Goal: Task Accomplishment & Management: Manage account settings

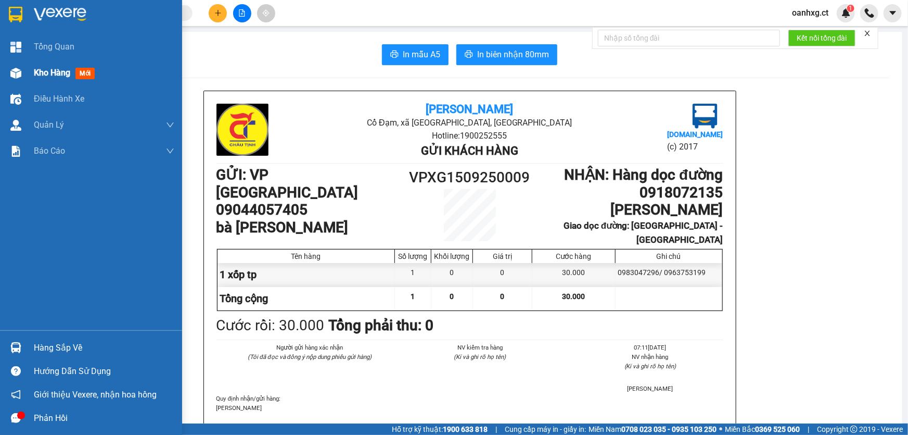
click at [27, 72] on div "Kho hàng mới" at bounding box center [91, 73] width 182 height 26
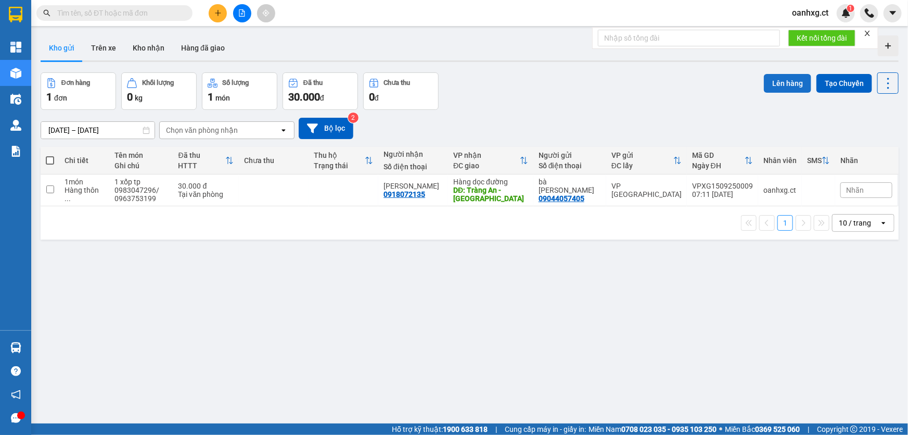
click at [781, 88] on button "Lên hàng" at bounding box center [787, 83] width 47 height 19
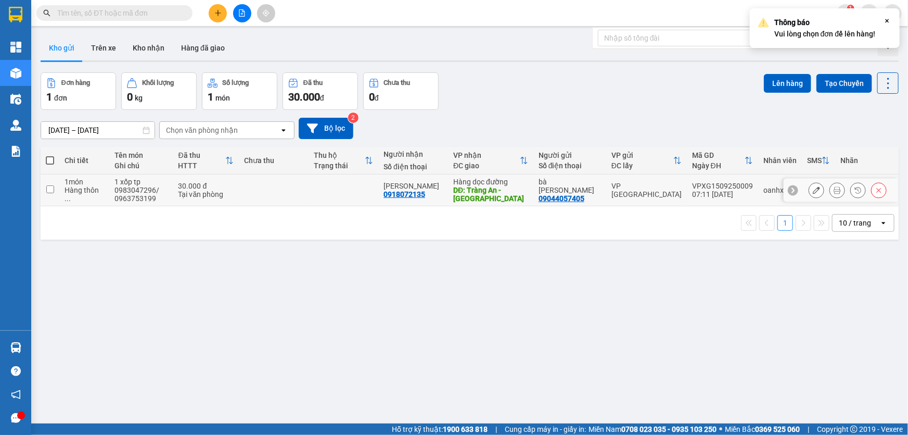
click at [51, 192] on input "checkbox" at bounding box center [50, 189] width 8 height 8
checkbox input "true"
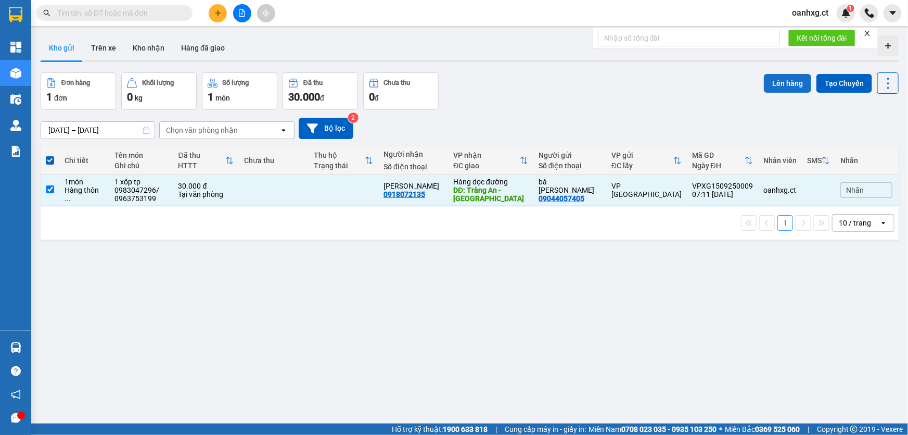
click at [786, 82] on button "Lên hàng" at bounding box center [787, 83] width 47 height 19
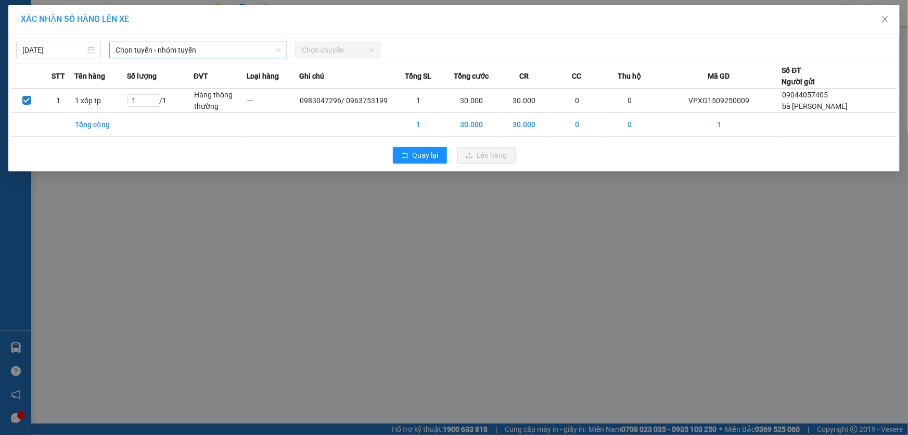
click at [171, 44] on span "Chọn tuyến - nhóm tuyến" at bounding box center [199, 50] width 166 height 16
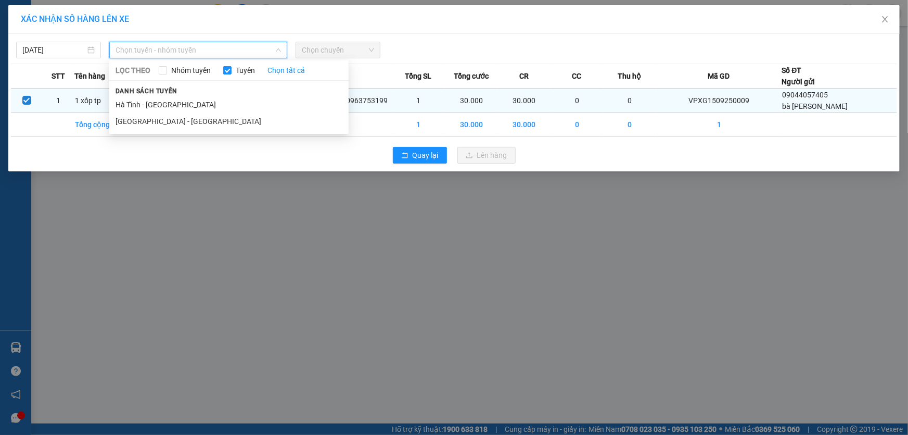
drag, startPoint x: 160, startPoint y: 107, endPoint x: 177, endPoint y: 101, distance: 18.1
click at [163, 106] on li "Hà Tĩnh - [GEOGRAPHIC_DATA]" at bounding box center [228, 104] width 239 height 17
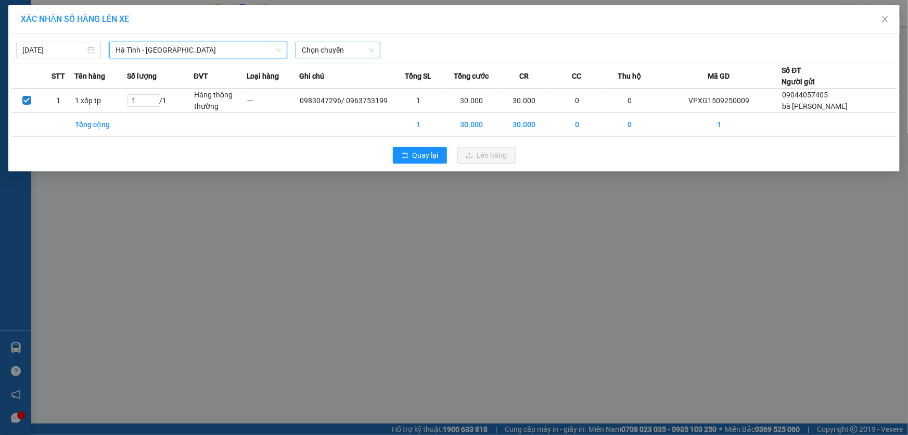
click at [367, 47] on span "Chọn chuyến" at bounding box center [338, 50] width 72 height 16
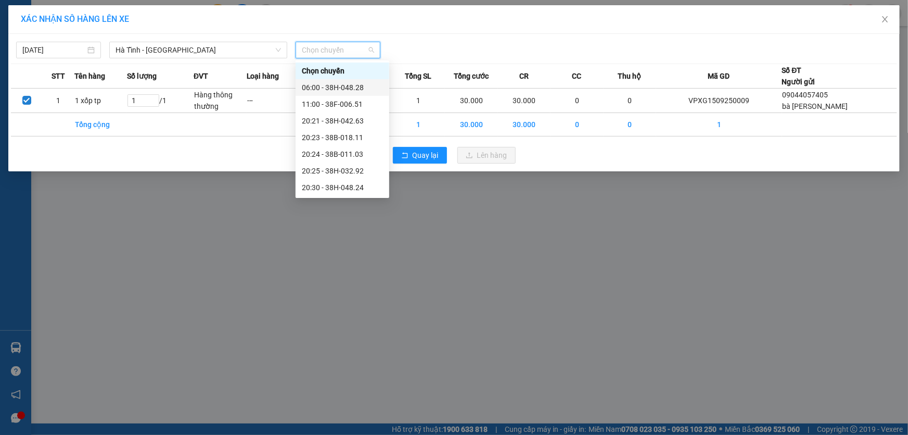
click at [362, 84] on div "06:00 - 38H-048.28" at bounding box center [342, 87] width 81 height 11
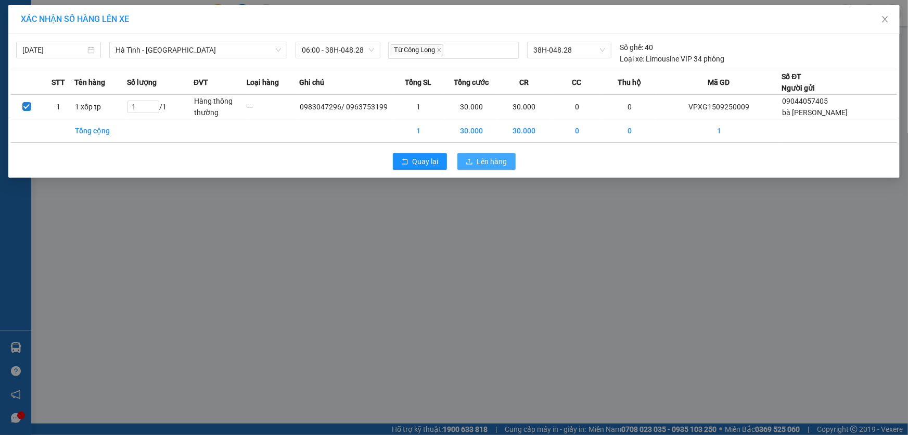
drag, startPoint x: 475, startPoint y: 160, endPoint x: 494, endPoint y: 155, distance: 19.9
click at [476, 160] on button "Lên hàng" at bounding box center [487, 161] width 58 height 17
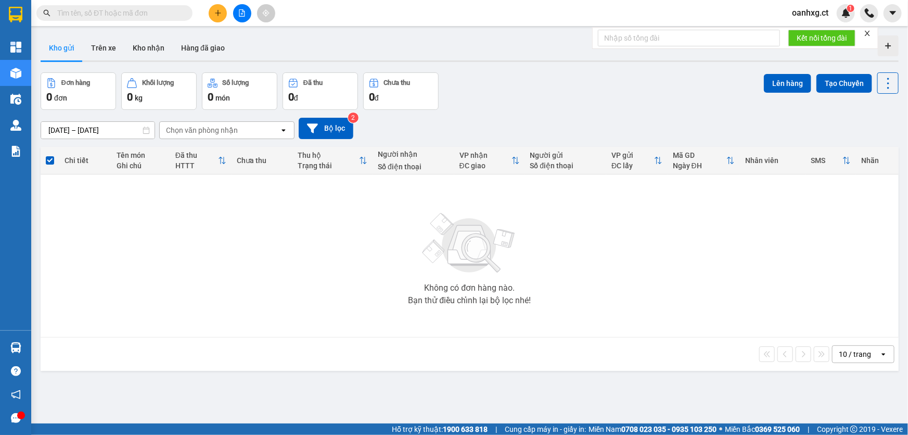
click at [135, 15] on input "text" at bounding box center [118, 12] width 123 height 11
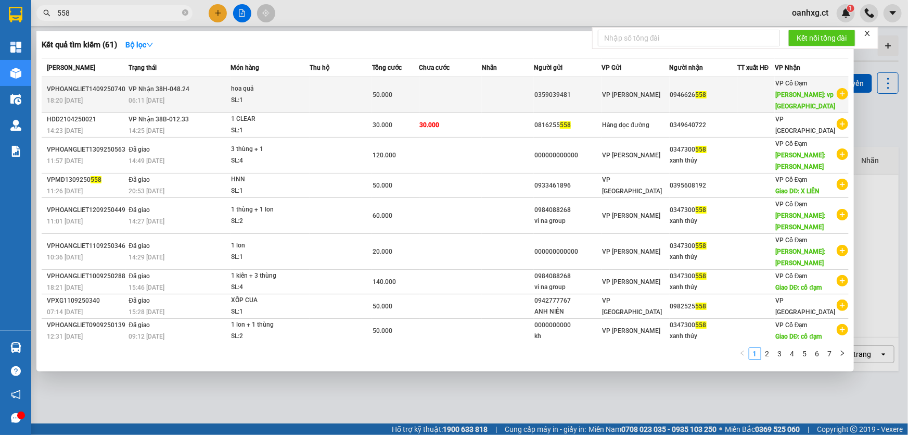
type input "558"
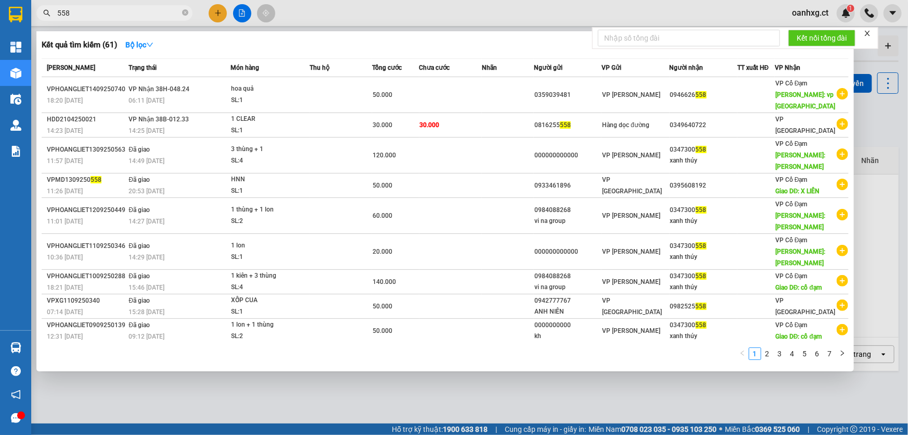
click at [460, 106] on td at bounding box center [451, 95] width 62 height 36
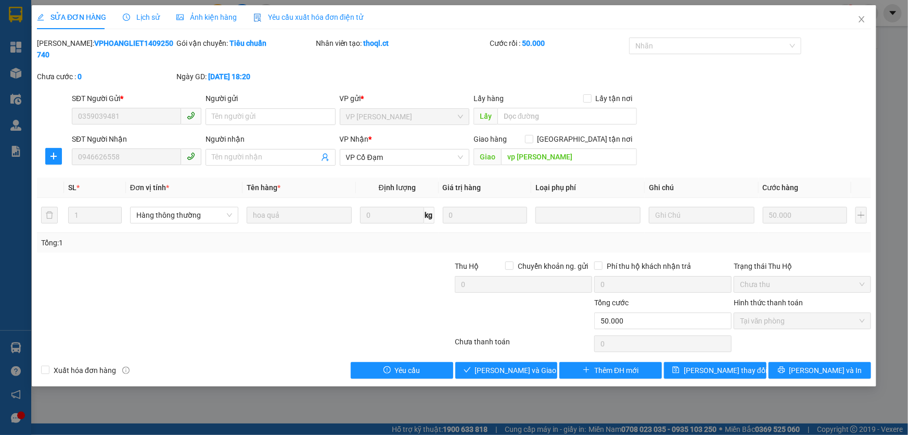
type input "0359039481"
type input "0946626558"
type input "vp [PERSON_NAME]"
type input "50.000"
click at [863, 16] on icon "close" at bounding box center [862, 19] width 8 height 8
